Goal: Information Seeking & Learning: Learn about a topic

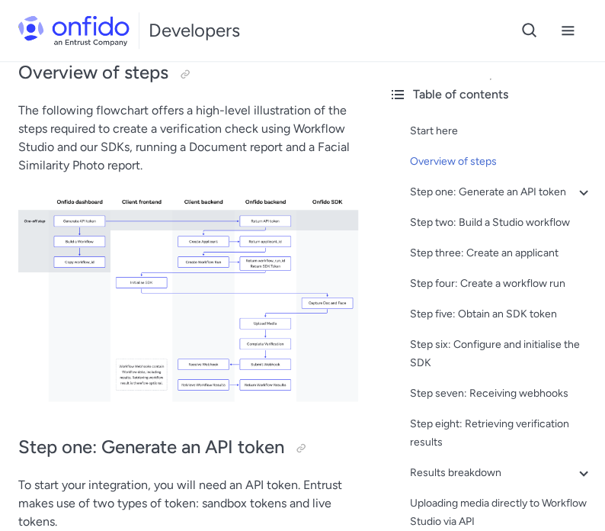
scroll to position [402, 0]
click at [205, 263] on img at bounding box center [188, 293] width 340 height 215
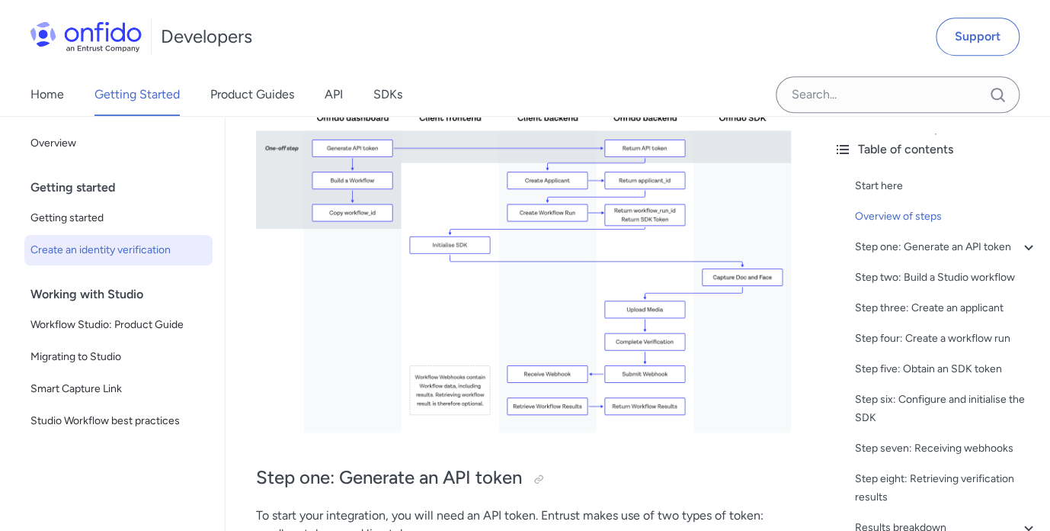
scroll to position [457, 0]
click at [157, 334] on span "Workflow Studio: Product Guide" at bounding box center [118, 325] width 176 height 18
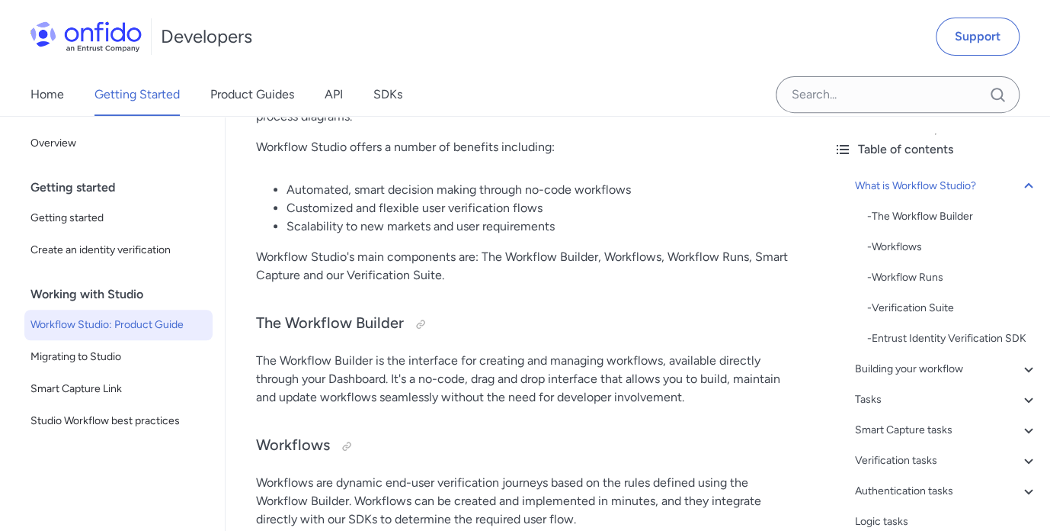
scroll to position [241, 0]
click at [424, 325] on div at bounding box center [421, 324] width 12 height 12
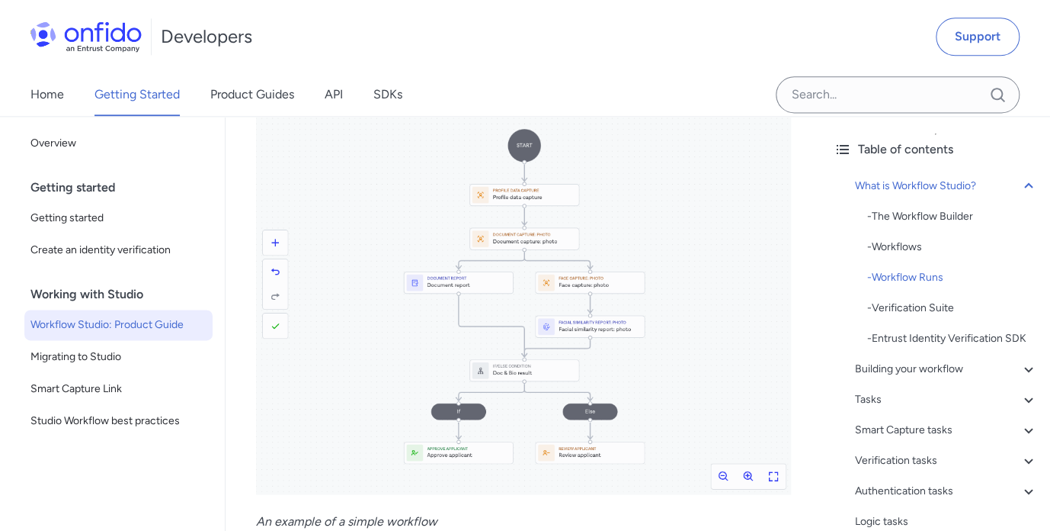
scroll to position [884, 0]
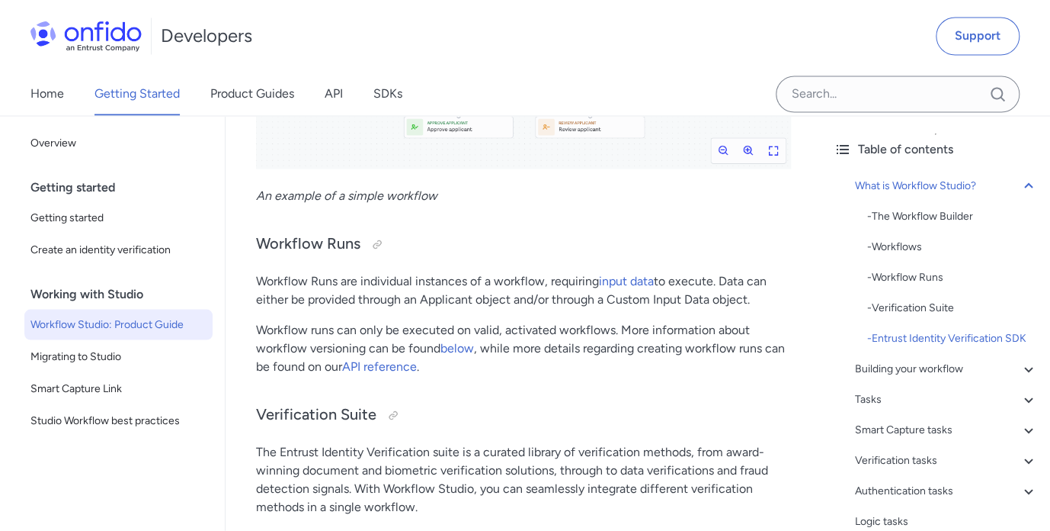
scroll to position [1207, 0]
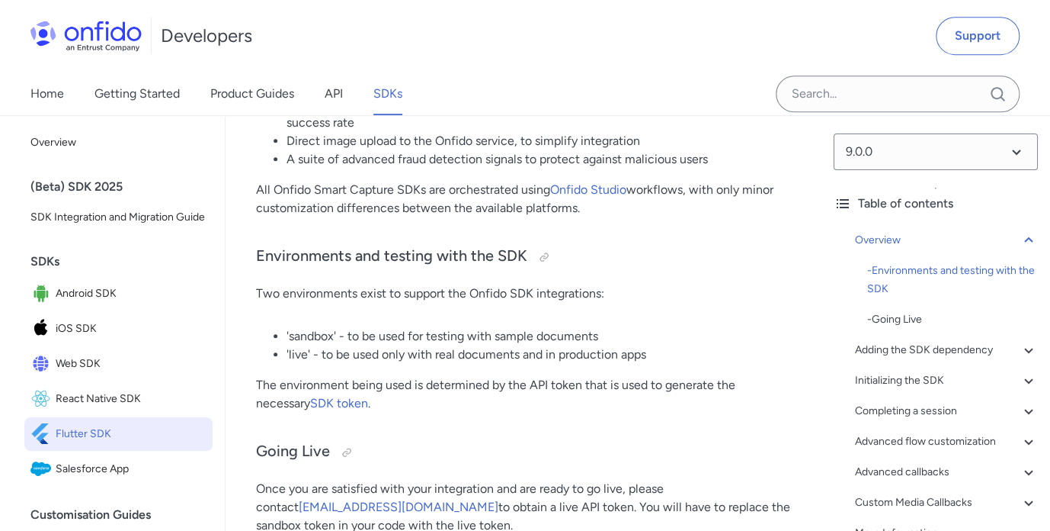
scroll to position [402, 0]
click at [96, 368] on span "Web SDK" at bounding box center [131, 364] width 151 height 21
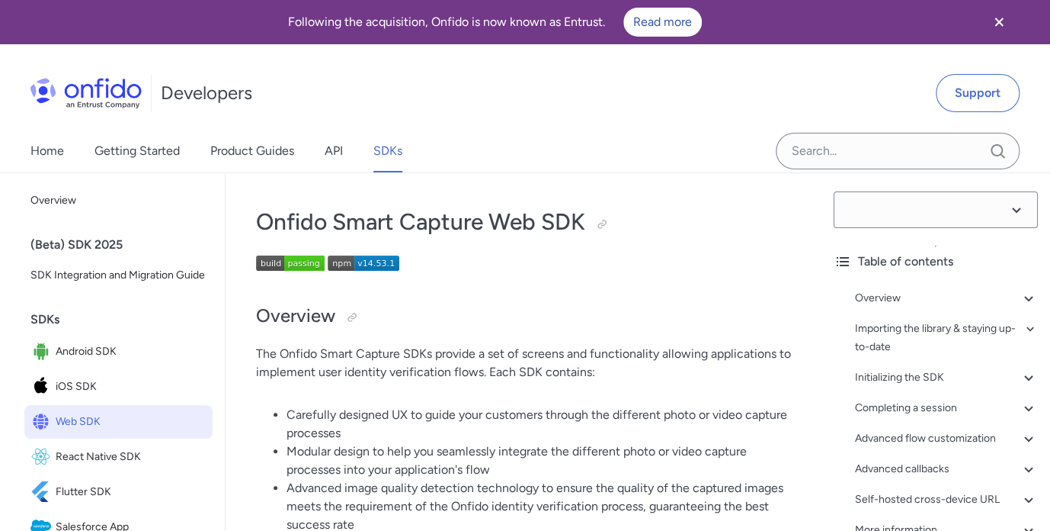
select select "14.53.1"
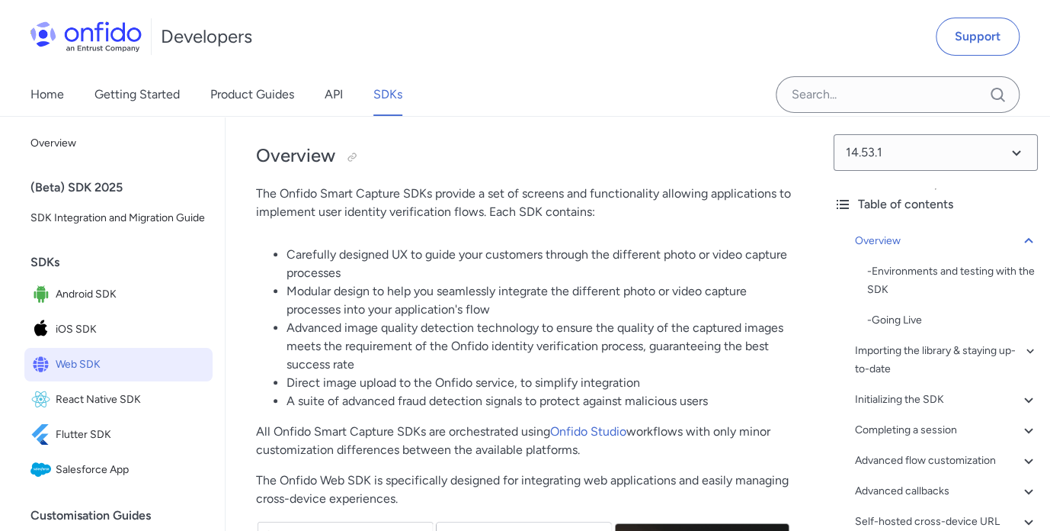
scroll to position [161, 0]
click at [896, 329] on div "Overview - Environments and testing with the SDK - Going Live Importing the lib…" at bounding box center [936, 400] width 204 height 348
click at [883, 319] on div "- Going Live" at bounding box center [952, 320] width 171 height 18
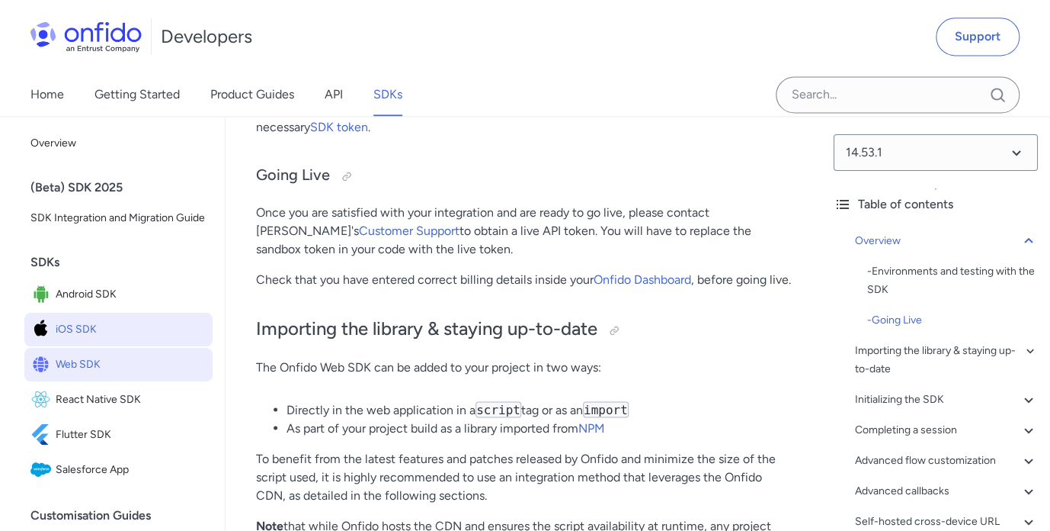
scroll to position [952, 0]
click at [107, 326] on span "iOS SDK" at bounding box center [131, 329] width 151 height 21
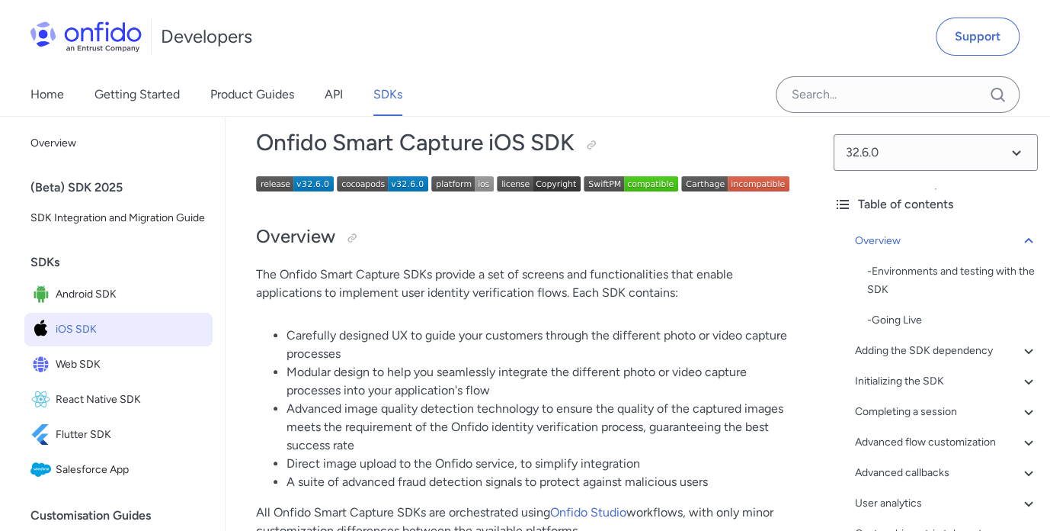
scroll to position [79, 0]
click at [374, 183] on img at bounding box center [382, 183] width 91 height 15
